Goal: Register for event/course

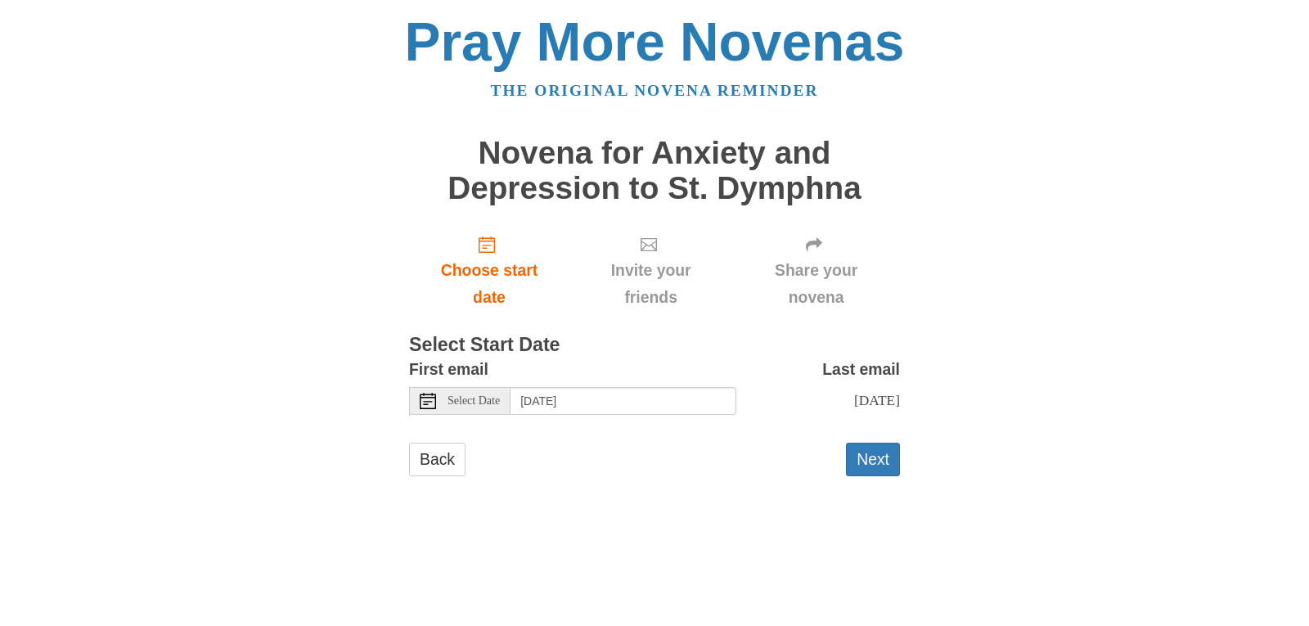
click at [442, 401] on div "Select Date" at bounding box center [459, 401] width 101 height 28
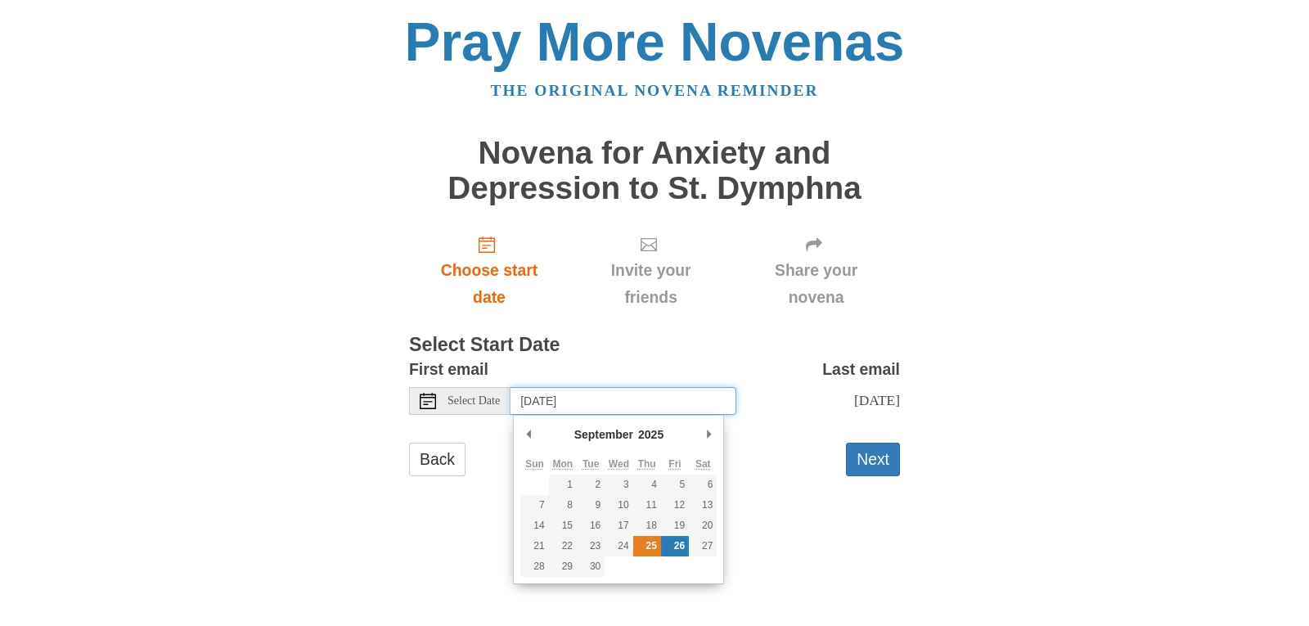
type input "Thursday, September 25th"
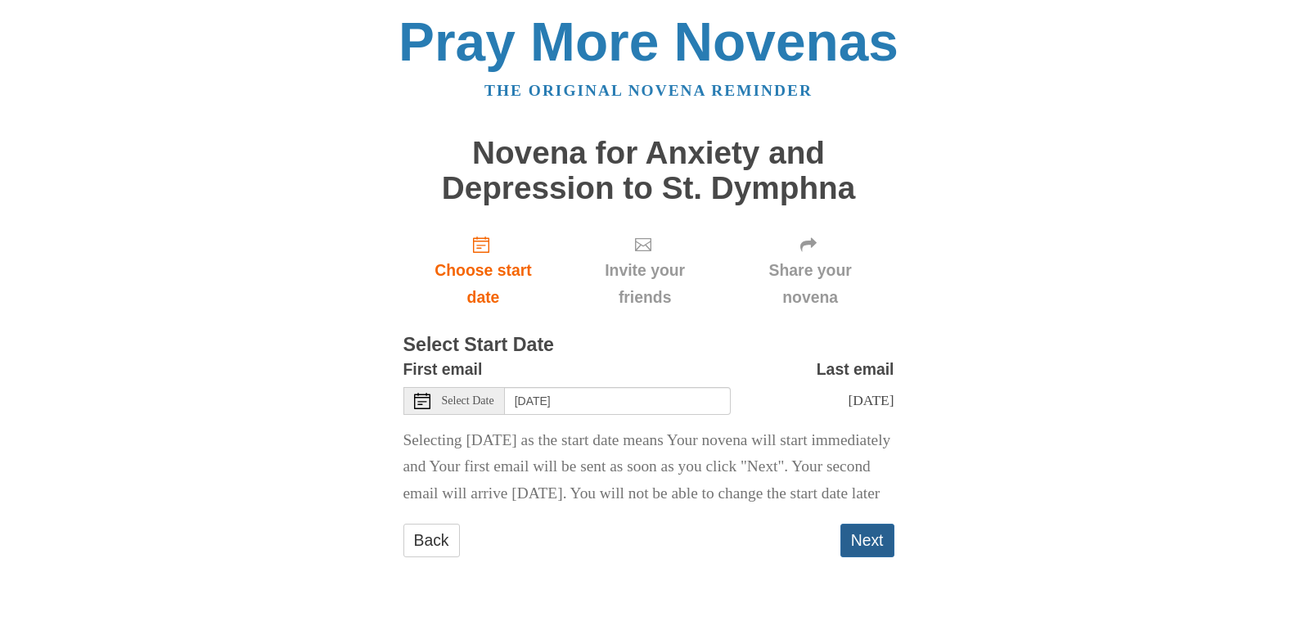
click at [868, 557] on button "Next" at bounding box center [867, 541] width 54 height 34
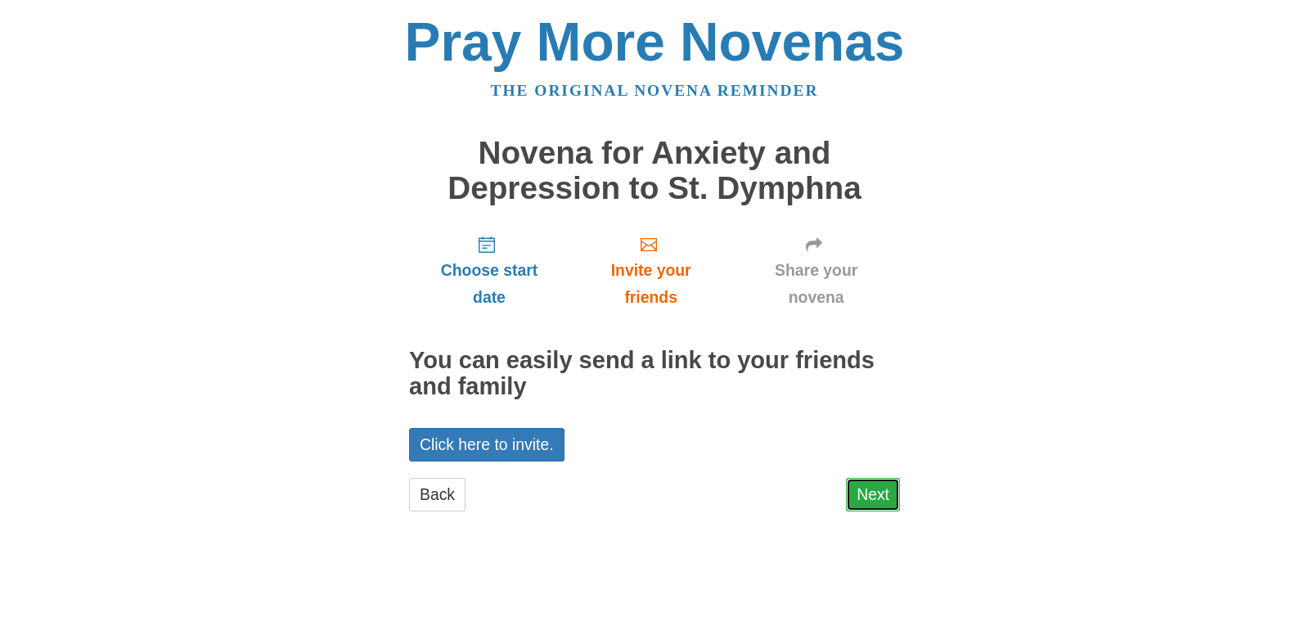
click at [852, 493] on link "Next" at bounding box center [873, 495] width 54 height 34
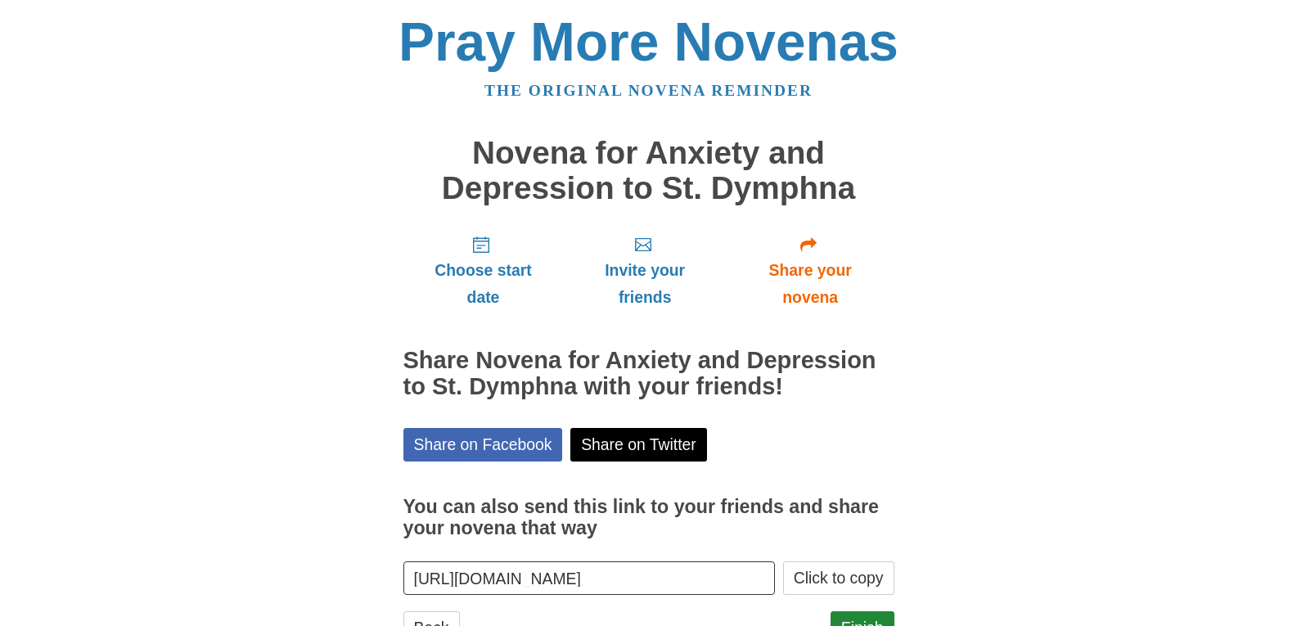
scroll to position [66, 0]
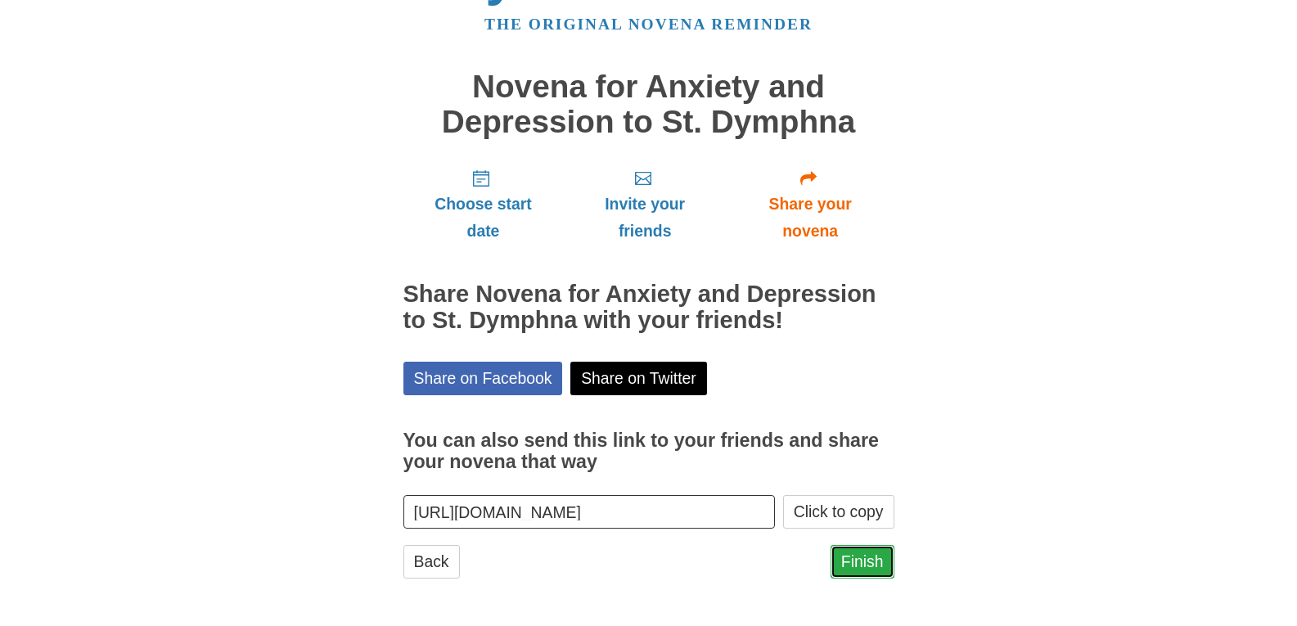
click at [873, 560] on link "Finish" at bounding box center [862, 562] width 64 height 34
